Goal: Use online tool/utility: Utilize a website feature to perform a specific function

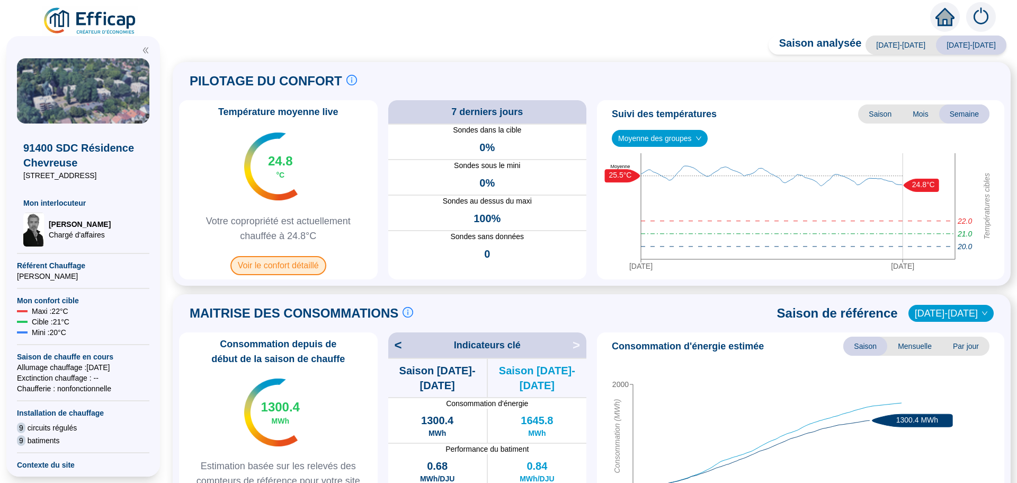
click at [263, 260] on span "Voir le confort détaillé" at bounding box center [278, 265] width 96 height 19
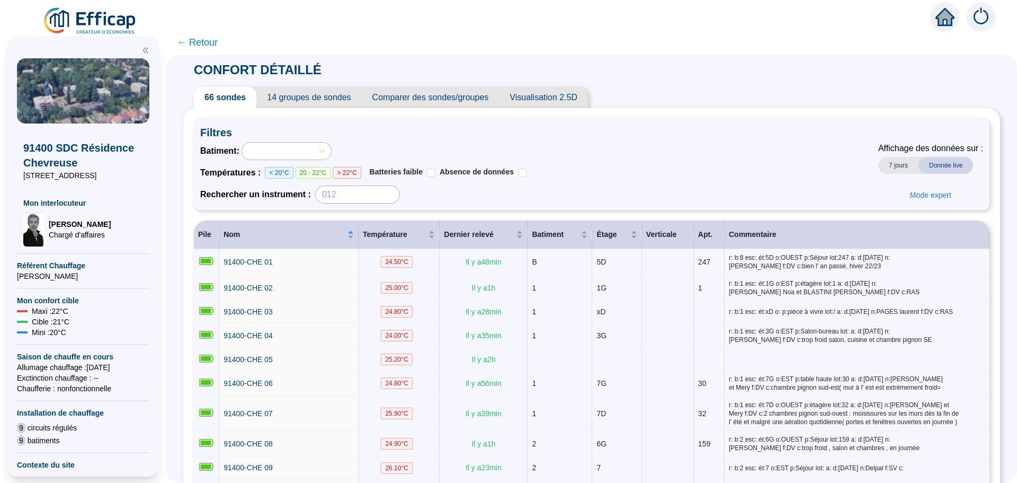
click at [470, 101] on span "Comparer des sondes/groupes" at bounding box center [431, 97] width 138 height 21
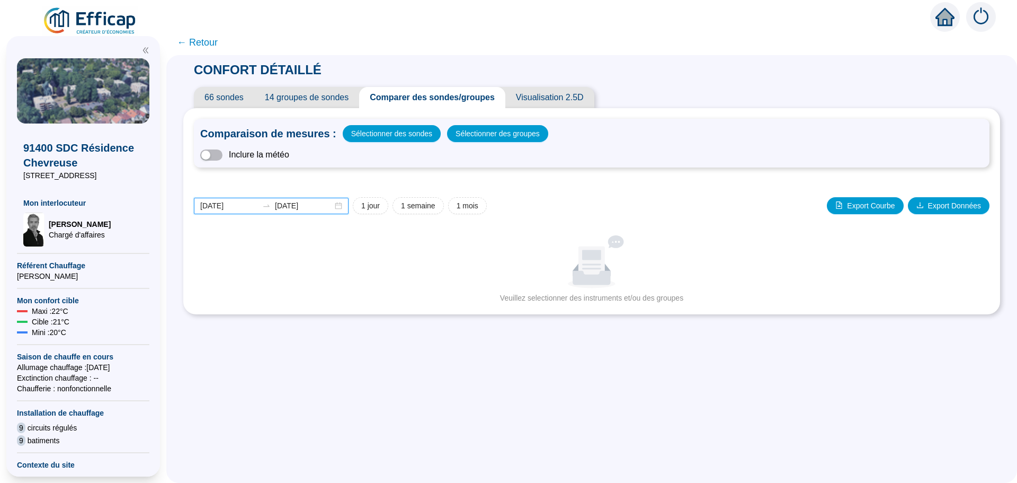
click at [250, 204] on input "[DATE]" at bounding box center [229, 205] width 58 height 11
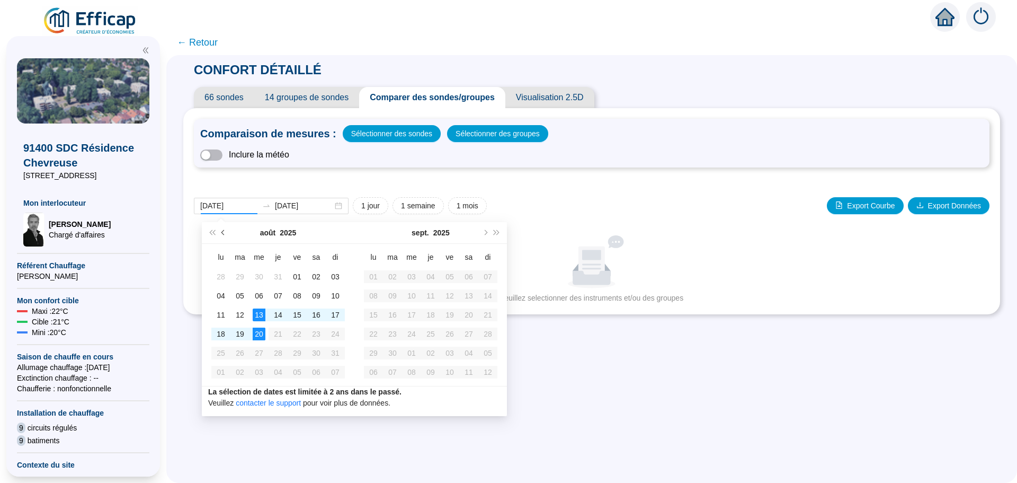
click at [223, 233] on span "Mois précédent (PageUp)" at bounding box center [223, 232] width 5 height 5
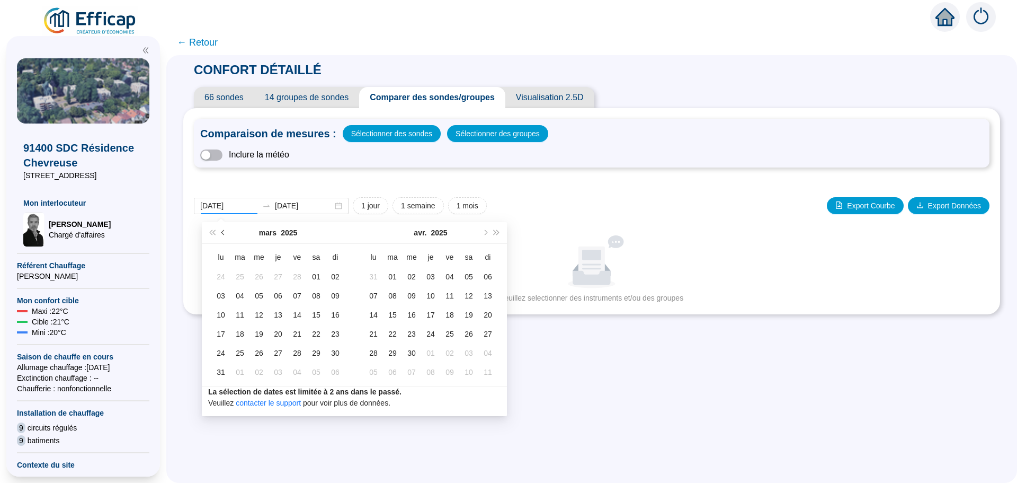
click at [223, 233] on span "Mois précédent (PageUp)" at bounding box center [223, 232] width 5 height 5
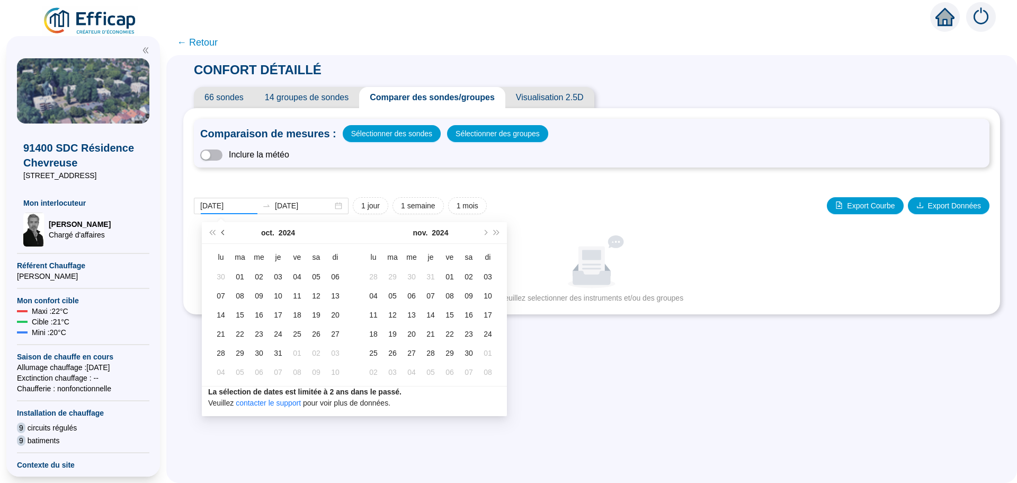
click at [223, 233] on span "Mois précédent (PageUp)" at bounding box center [223, 232] width 5 height 5
click at [485, 237] on button "Mois suivant (PageDown)" at bounding box center [485, 232] width 12 height 21
click at [228, 233] on button "Mois précédent (PageUp)" at bounding box center [224, 232] width 12 height 21
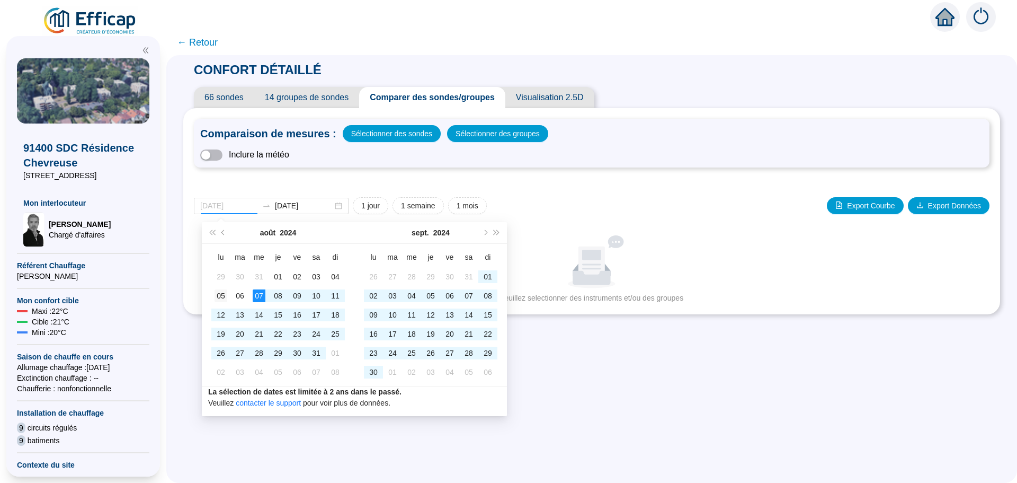
type input "[DATE]"
click at [219, 292] on div "05" at bounding box center [221, 295] width 13 height 13
type input "[DATE]"
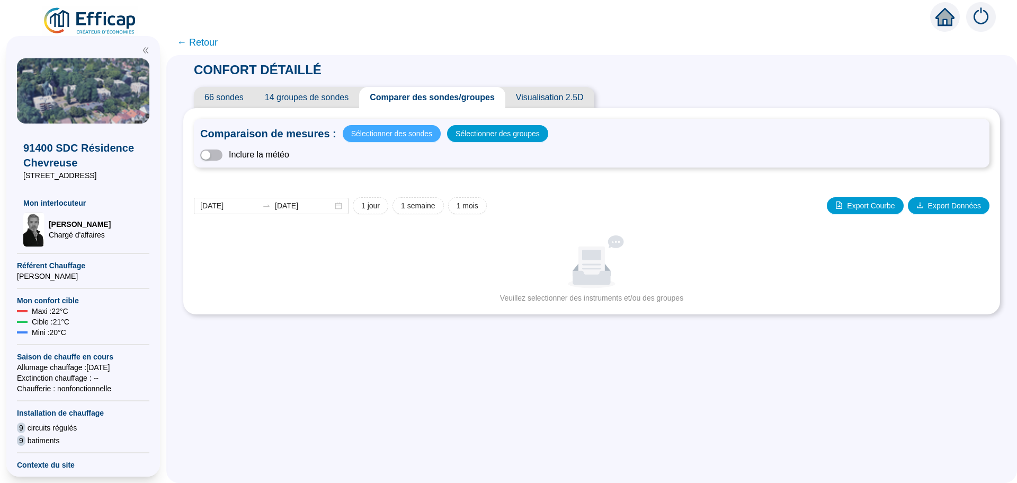
click at [376, 134] on span "Sélectionner des sondes" at bounding box center [391, 133] width 81 height 15
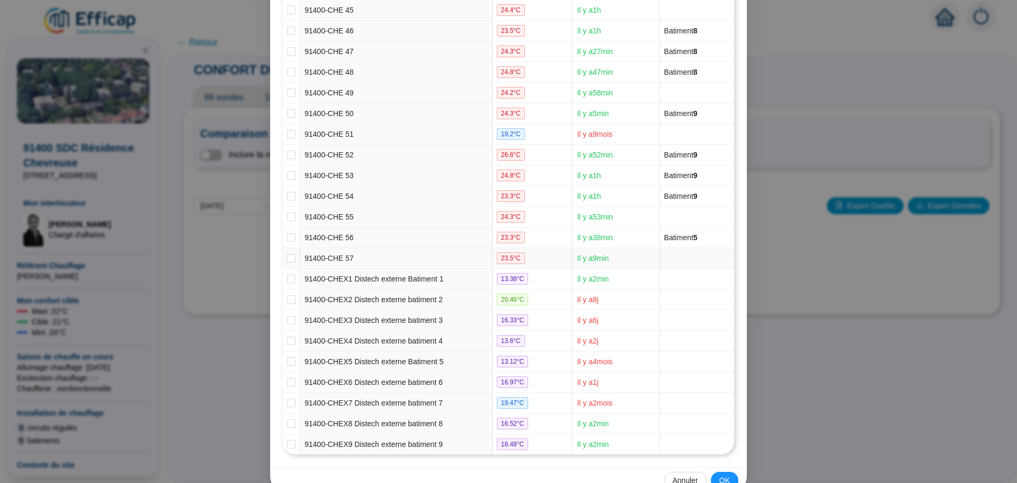
scroll to position [1084, 0]
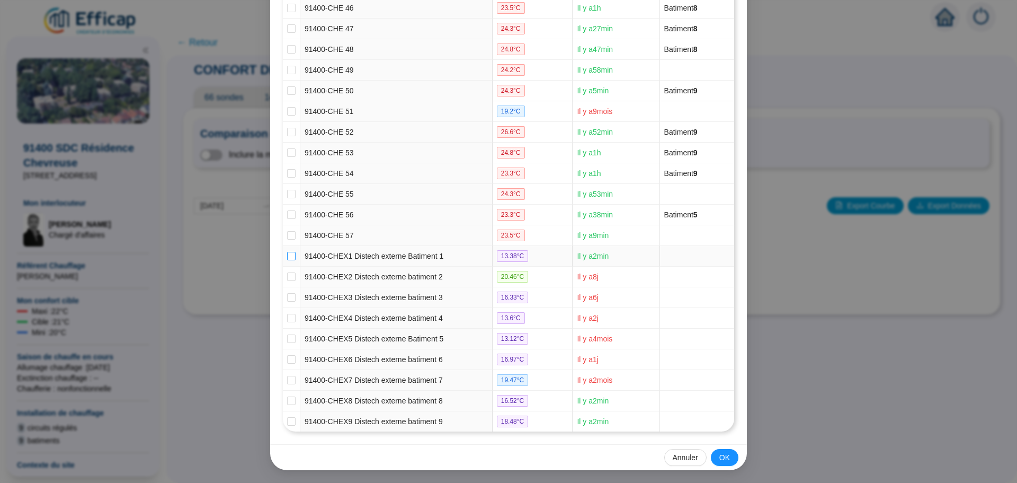
click at [287, 256] on input "checkbox" at bounding box center [291, 256] width 8 height 8
checkbox input "true"
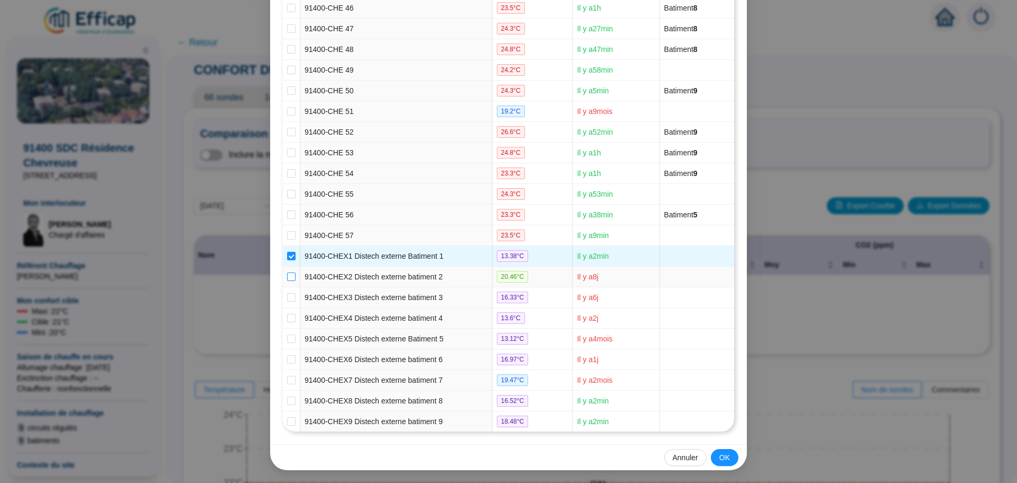
click at [287, 275] on input "checkbox" at bounding box center [291, 276] width 8 height 8
checkbox input "true"
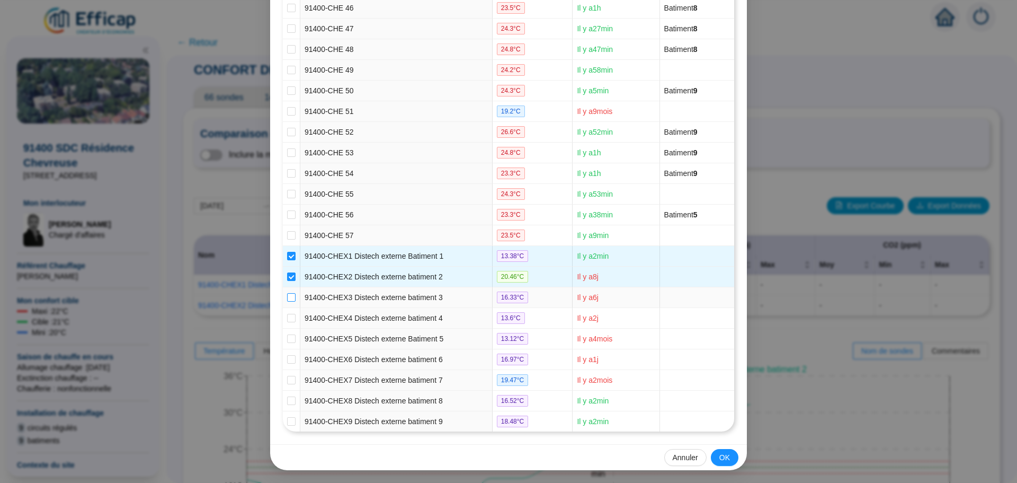
click at [288, 295] on input "checkbox" at bounding box center [291, 297] width 8 height 8
checkbox input "true"
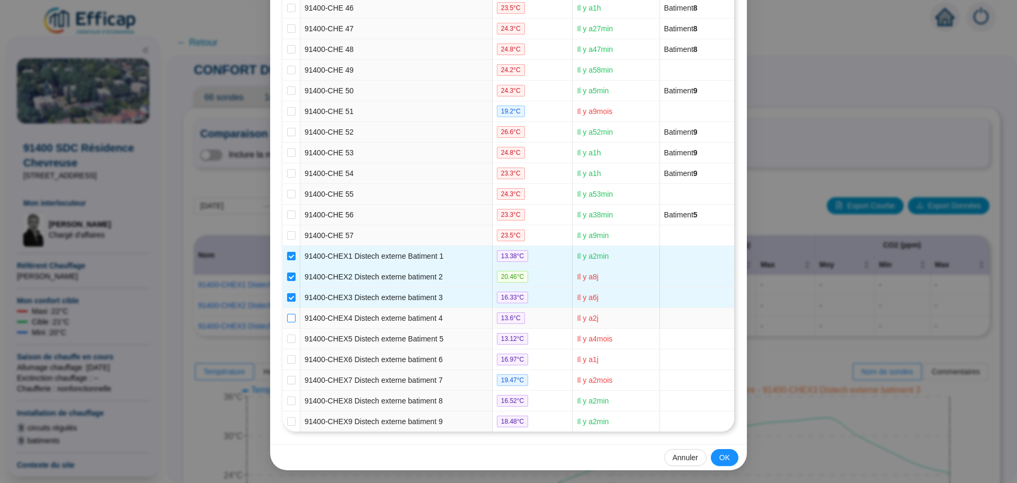
click at [287, 316] on input "checkbox" at bounding box center [291, 318] width 8 height 8
checkbox input "true"
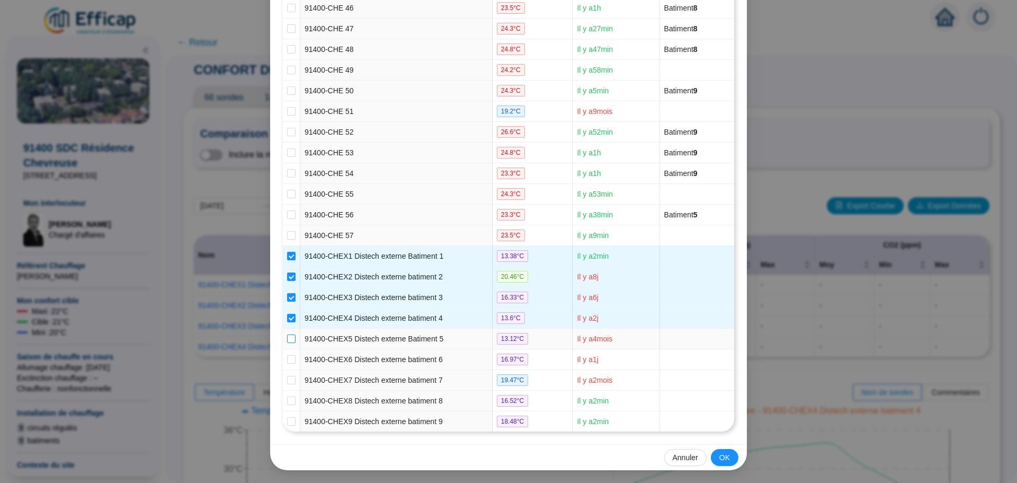
click at [287, 334] on input "checkbox" at bounding box center [291, 338] width 8 height 8
checkbox input "true"
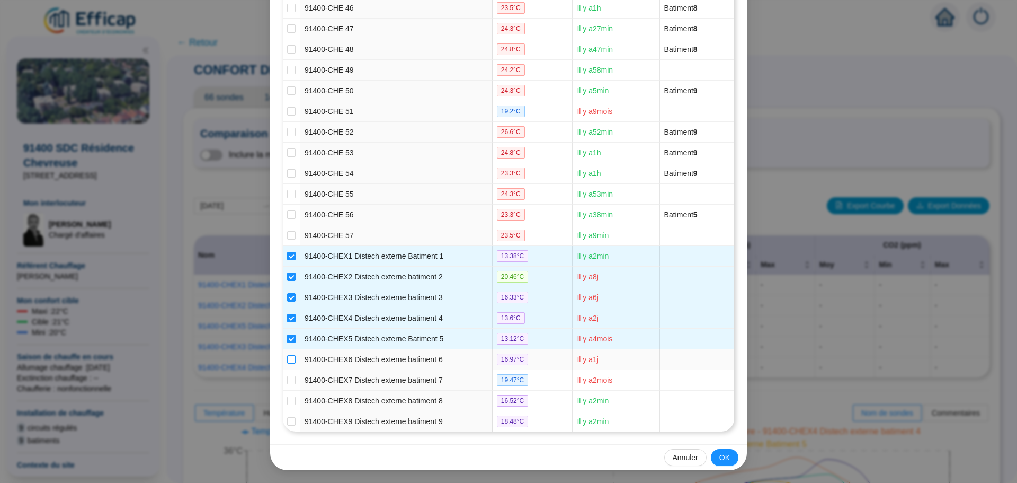
click at [287, 361] on input "checkbox" at bounding box center [291, 359] width 8 height 8
checkbox input "true"
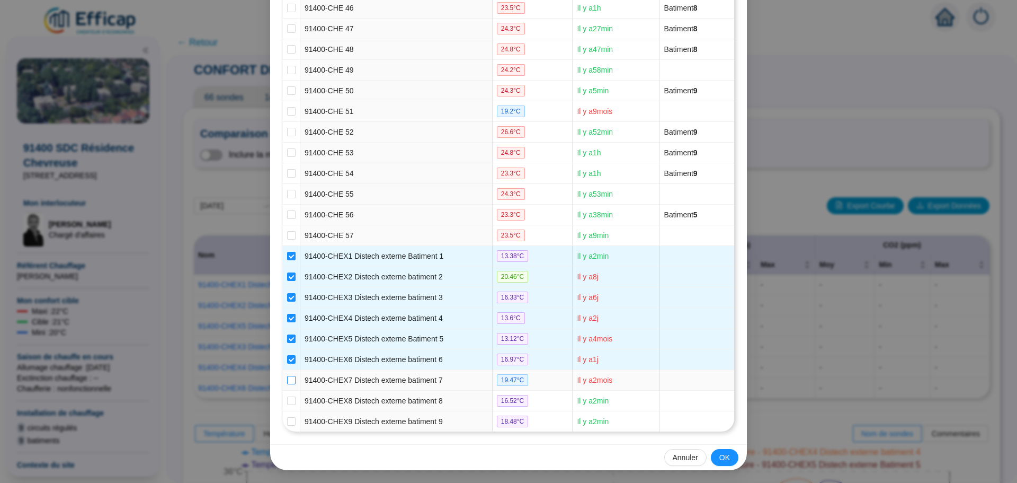
click at [287, 377] on input "checkbox" at bounding box center [291, 380] width 8 height 8
checkbox input "true"
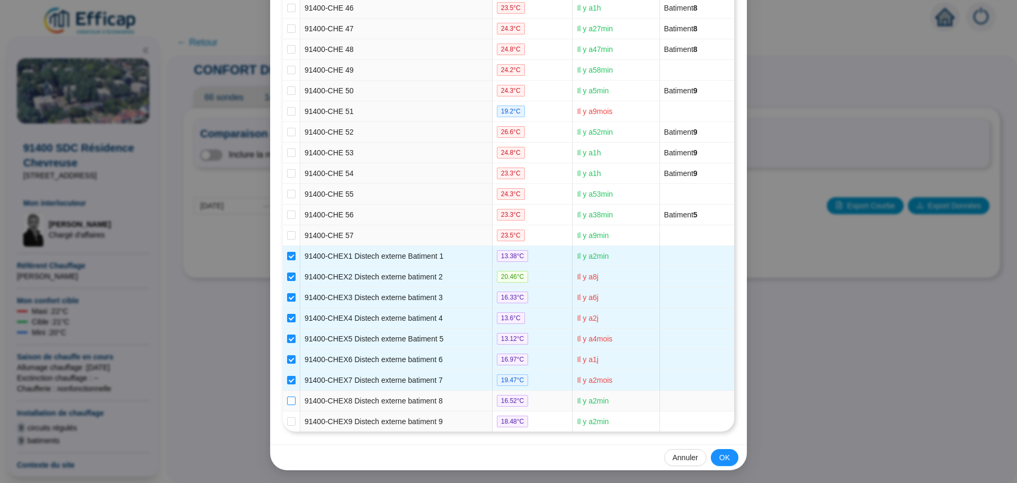
click at [287, 397] on input "checkbox" at bounding box center [291, 400] width 8 height 8
checkbox input "true"
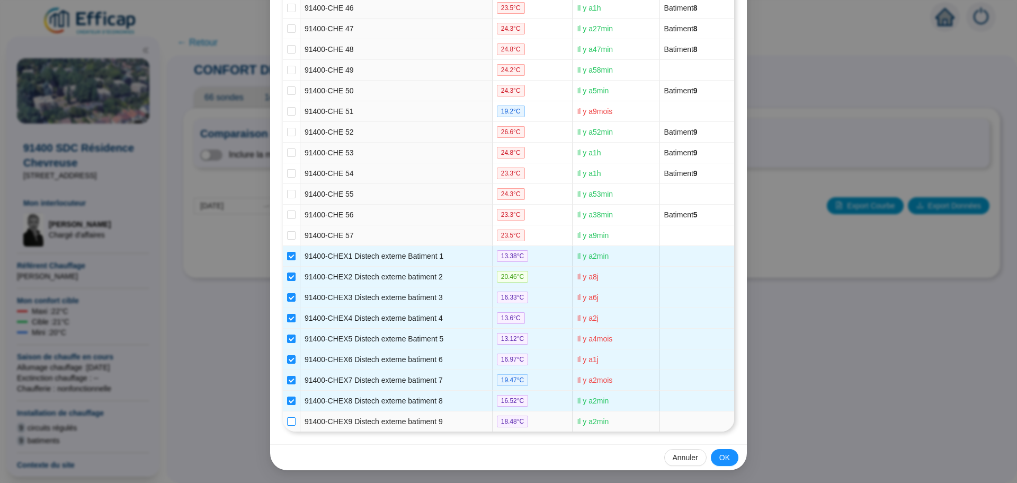
click at [287, 422] on input "checkbox" at bounding box center [291, 421] width 8 height 8
checkbox input "true"
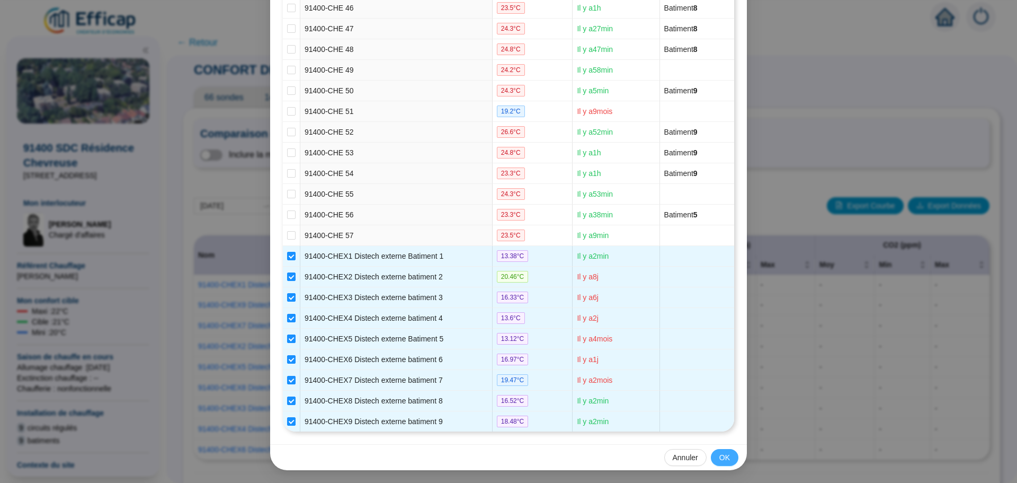
click at [719, 459] on span "OK" at bounding box center [724, 457] width 11 height 11
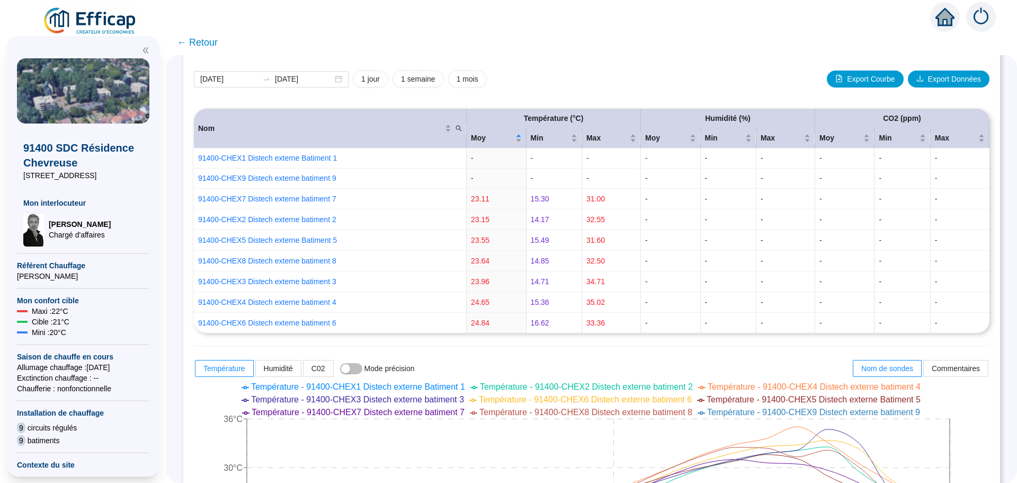
scroll to position [0, 0]
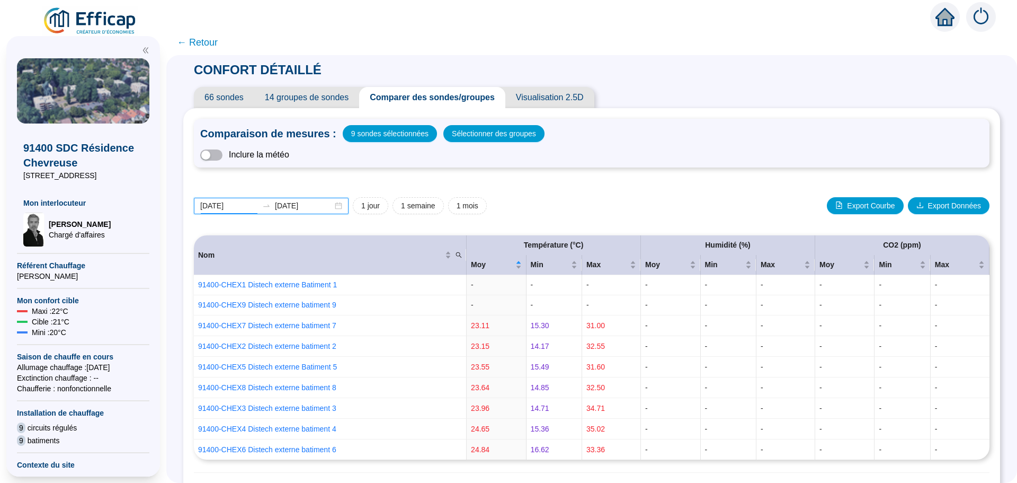
click at [246, 204] on input "[DATE]" at bounding box center [229, 205] width 58 height 11
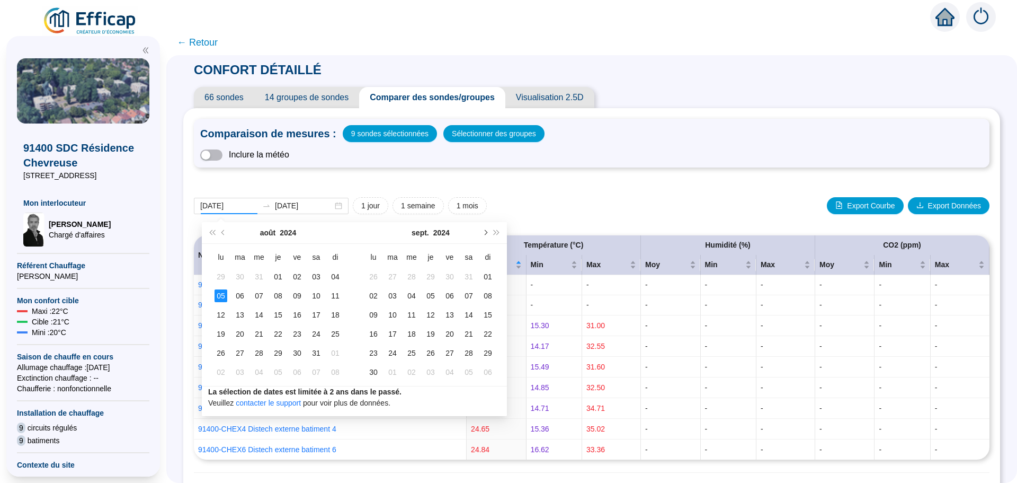
click at [485, 233] on span "Mois suivant (PageDown)" at bounding box center [484, 232] width 5 height 5
type input "[DATE]"
click at [321, 275] on div "05" at bounding box center [316, 276] width 13 height 13
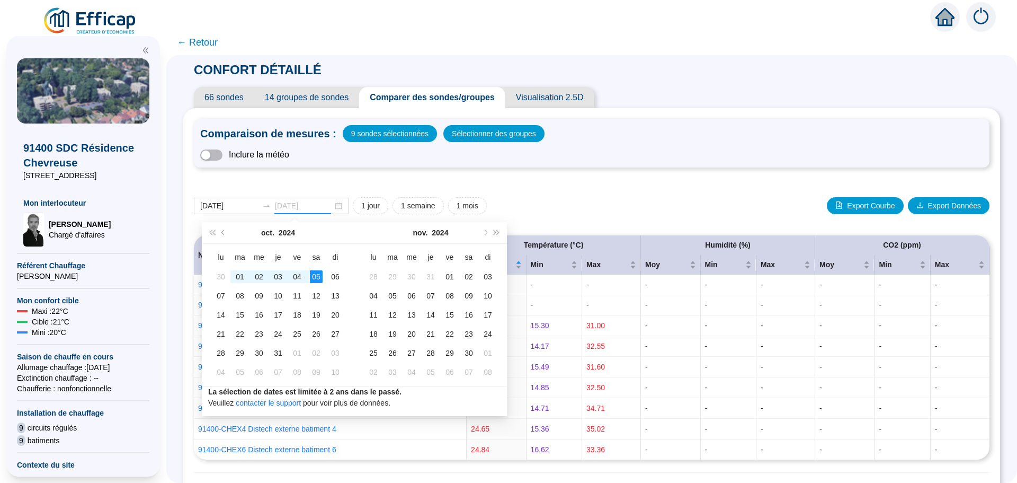
type input "[DATE]"
